Goal: Navigation & Orientation: Understand site structure

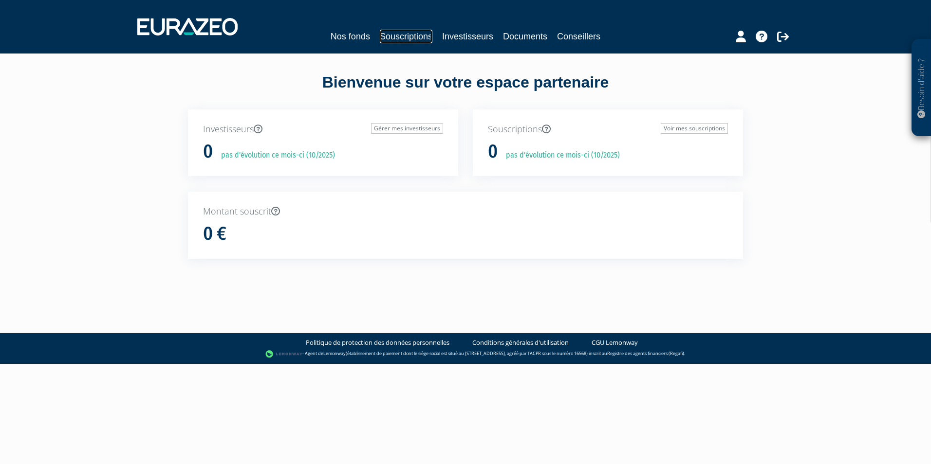
click at [412, 36] on link "Souscriptions" at bounding box center [406, 37] width 53 height 14
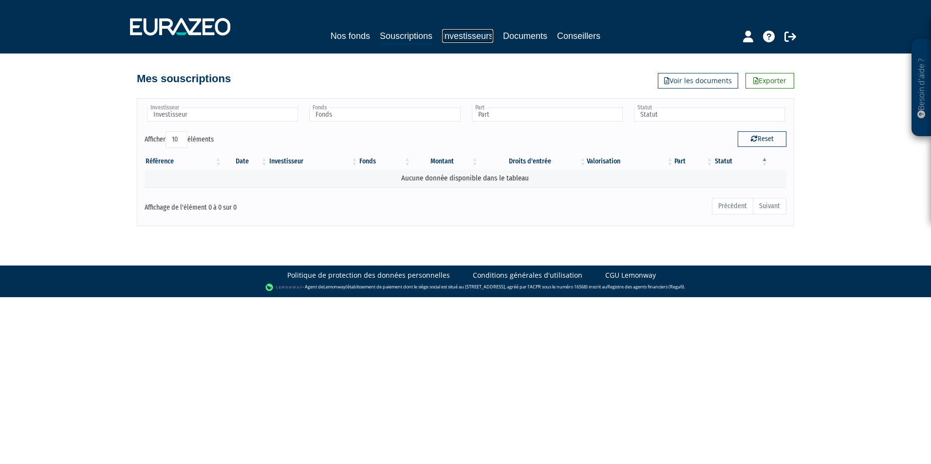
click at [442, 35] on link "Investisseurs" at bounding box center [467, 36] width 51 height 14
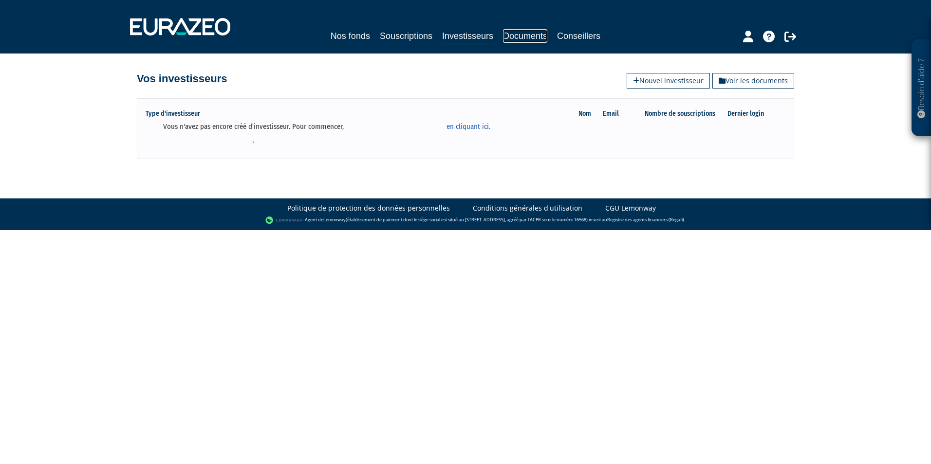
click at [546, 33] on link "Documents" at bounding box center [525, 36] width 44 height 14
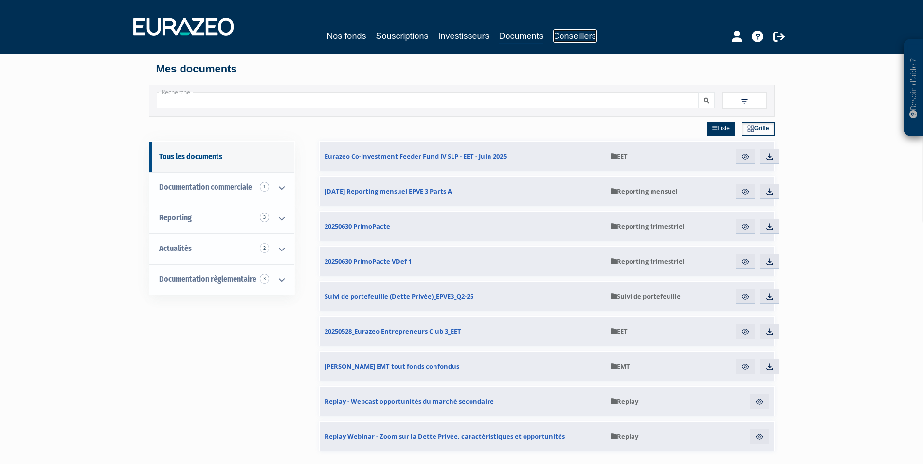
click at [577, 40] on link "Conseillers" at bounding box center [574, 36] width 43 height 14
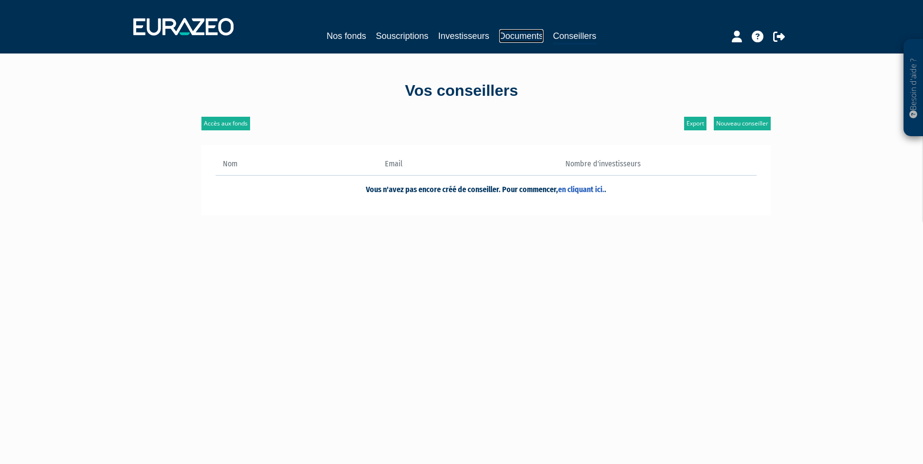
click at [512, 36] on link "Documents" at bounding box center [521, 36] width 44 height 14
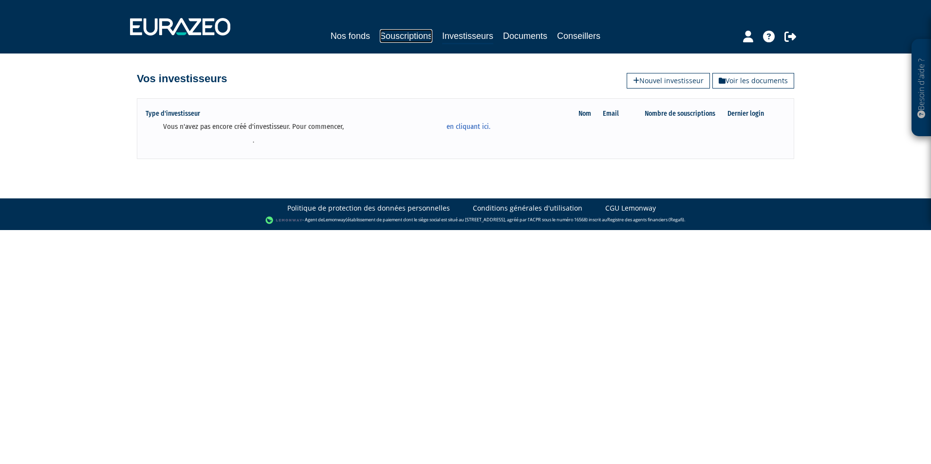
drag, startPoint x: 0, startPoint y: 0, endPoint x: 413, endPoint y: 32, distance: 414.1
click at [413, 32] on link "Souscriptions" at bounding box center [406, 36] width 53 height 14
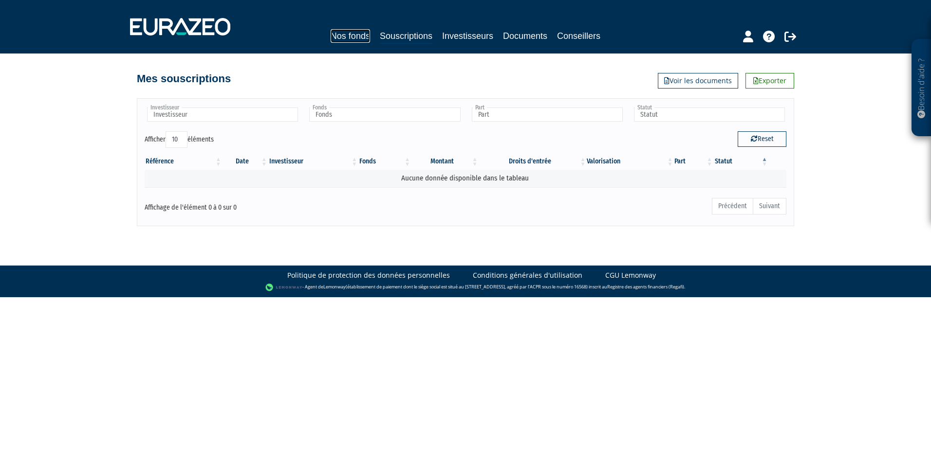
click at [331, 31] on link "Nos fonds" at bounding box center [350, 36] width 39 height 14
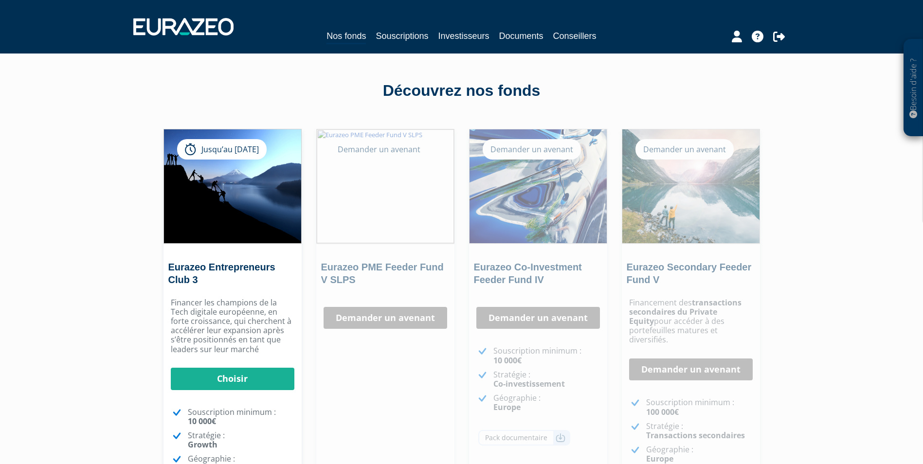
click at [438, 33] on div "Nos fonds Souscriptions Investisseurs Documents Conseillers" at bounding box center [461, 36] width 447 height 15
click at [447, 34] on link "Investisseurs" at bounding box center [463, 36] width 51 height 14
